Goal: Book appointment/travel/reservation

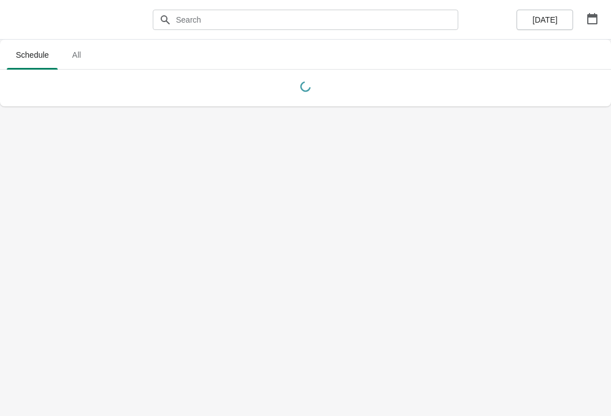
click at [598, 19] on icon "button" at bounding box center [592, 18] width 11 height 11
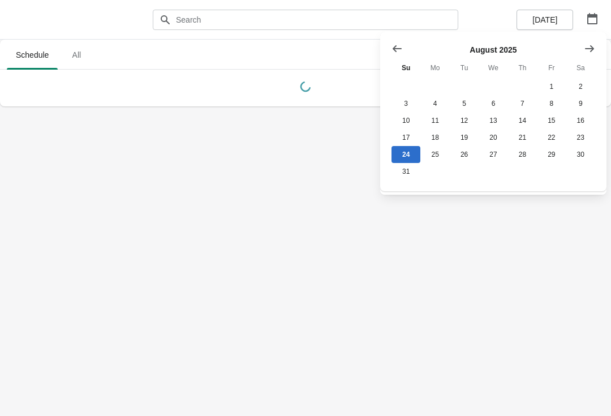
click at [591, 49] on icon "Show next month, September 2025" at bounding box center [589, 48] width 9 height 7
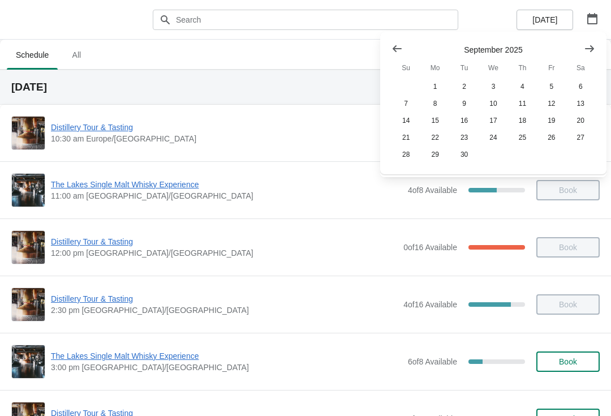
click at [588, 51] on icon "Show next month, October 2025" at bounding box center [589, 48] width 11 height 11
click at [580, 140] on button "25" at bounding box center [581, 137] width 29 height 17
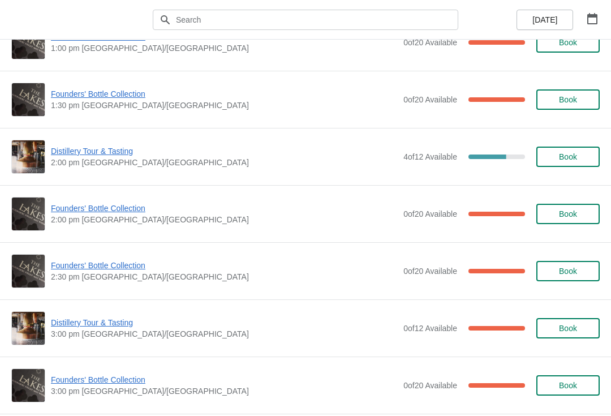
scroll to position [666, 0]
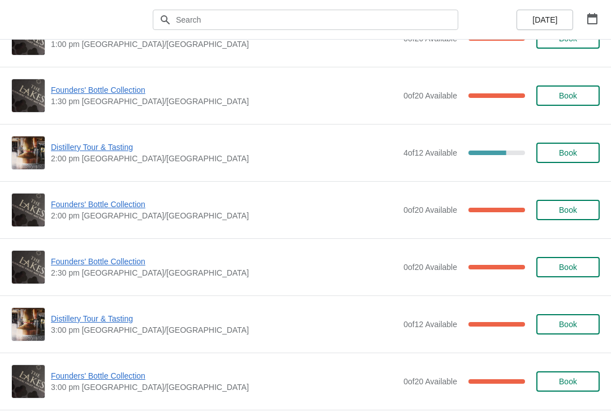
click at [140, 206] on span "Founders' Bottle Collection" at bounding box center [224, 204] width 347 height 11
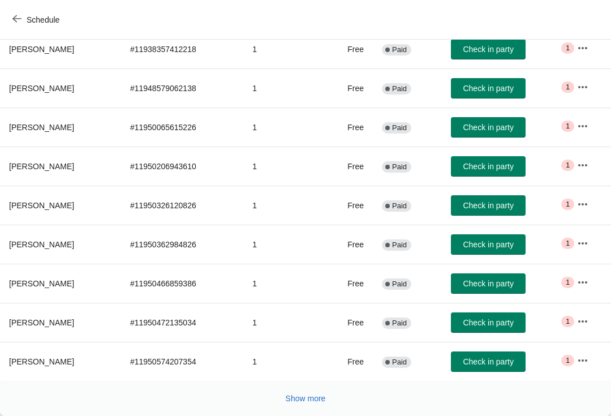
scroll to position [186, 0]
click at [296, 393] on button "Show more" at bounding box center [305, 398] width 49 height 20
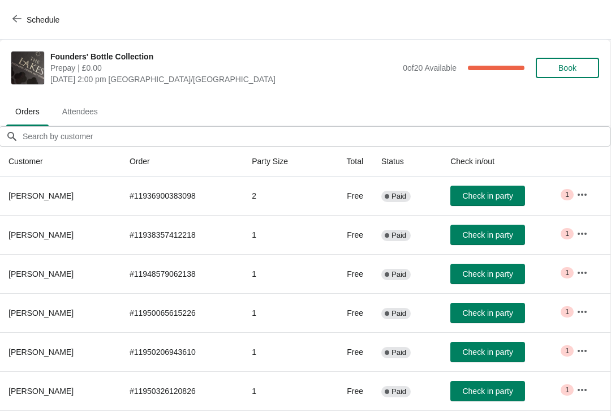
scroll to position [0, 1]
click at [580, 63] on button "Book" at bounding box center [567, 68] width 63 height 20
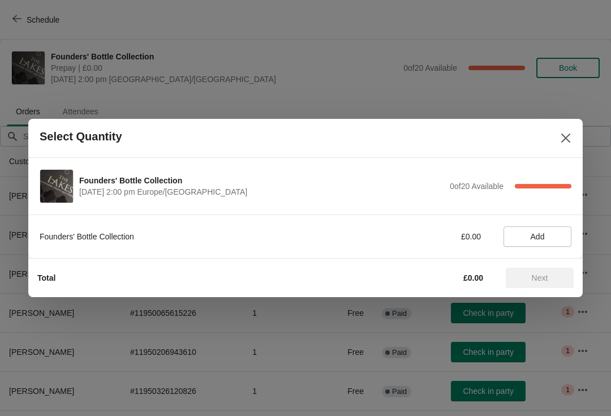
click at [544, 239] on span "Add" at bounding box center [538, 236] width 14 height 9
click at [540, 278] on span "Next" at bounding box center [540, 277] width 16 height 9
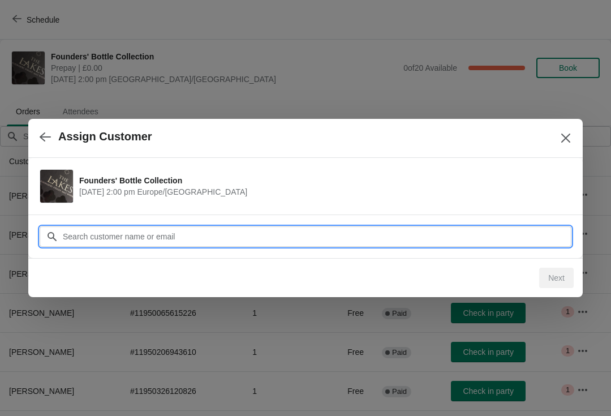
click at [401, 228] on input "Customer" at bounding box center [317, 236] width 510 height 20
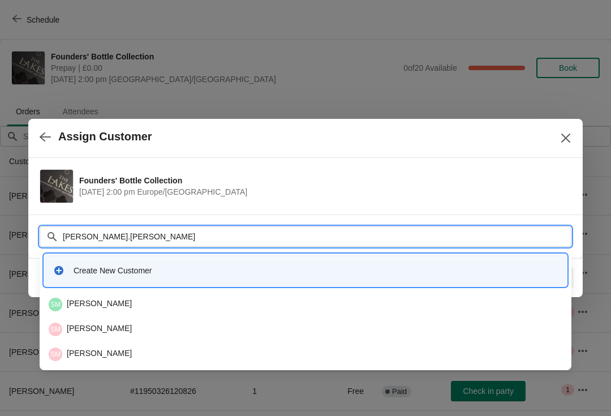
type input "[PERSON_NAME].[PERSON_NAME]@"
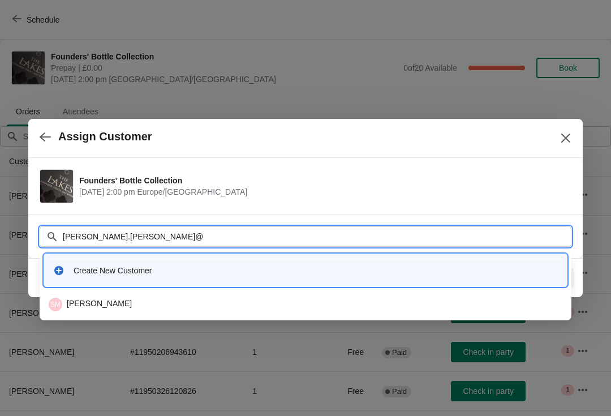
click at [126, 310] on div "SM [PERSON_NAME]" at bounding box center [306, 305] width 514 height 14
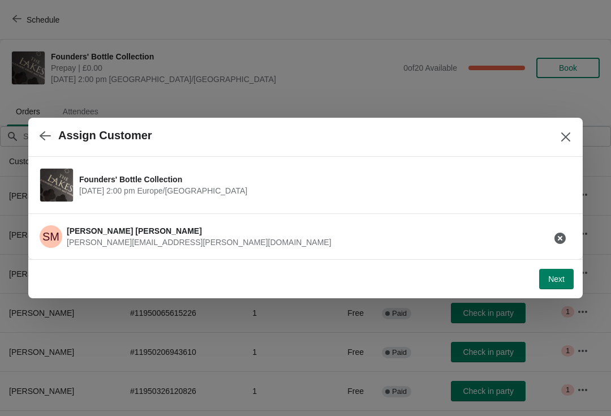
click at [555, 282] on span "Next" at bounding box center [557, 279] width 16 height 9
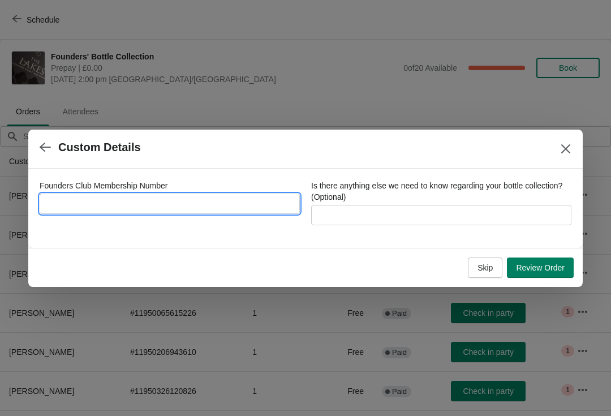
click at [220, 196] on input "Founders Club Membership Number" at bounding box center [170, 204] width 260 height 20
type input "7352016"
